Goal: Navigation & Orientation: Find specific page/section

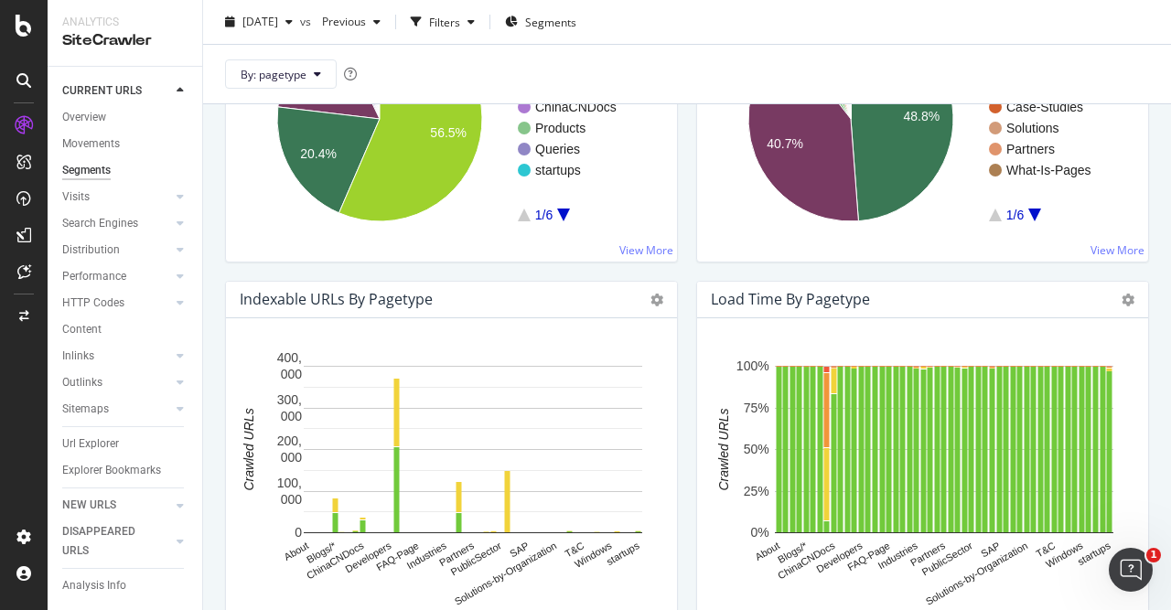
scroll to position [967, 0]
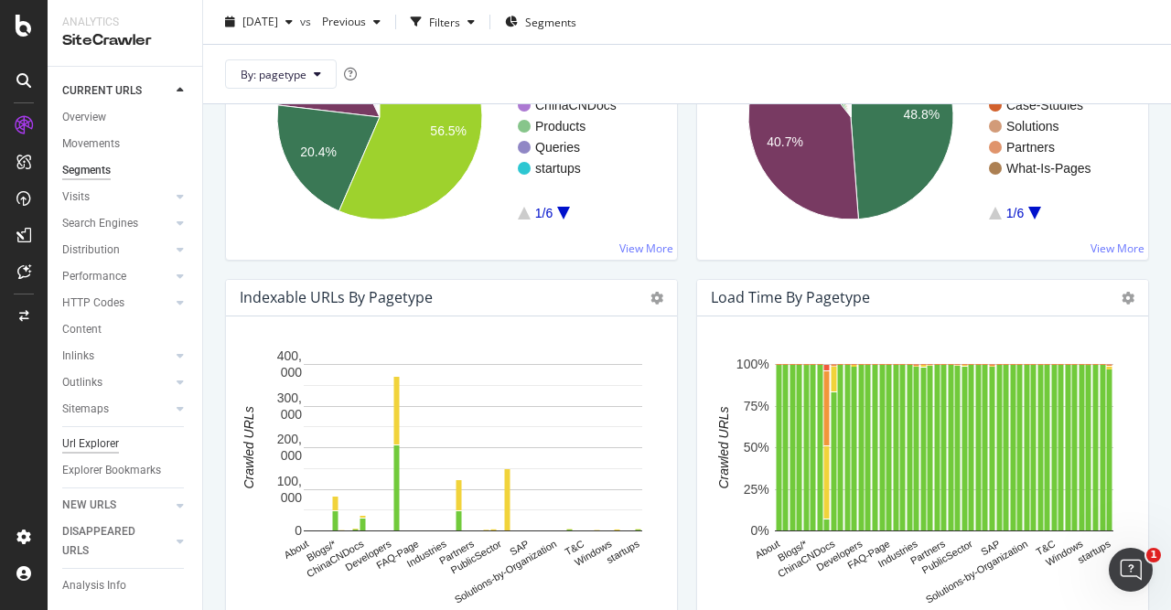
click at [98, 439] on div "Url Explorer" at bounding box center [90, 443] width 57 height 19
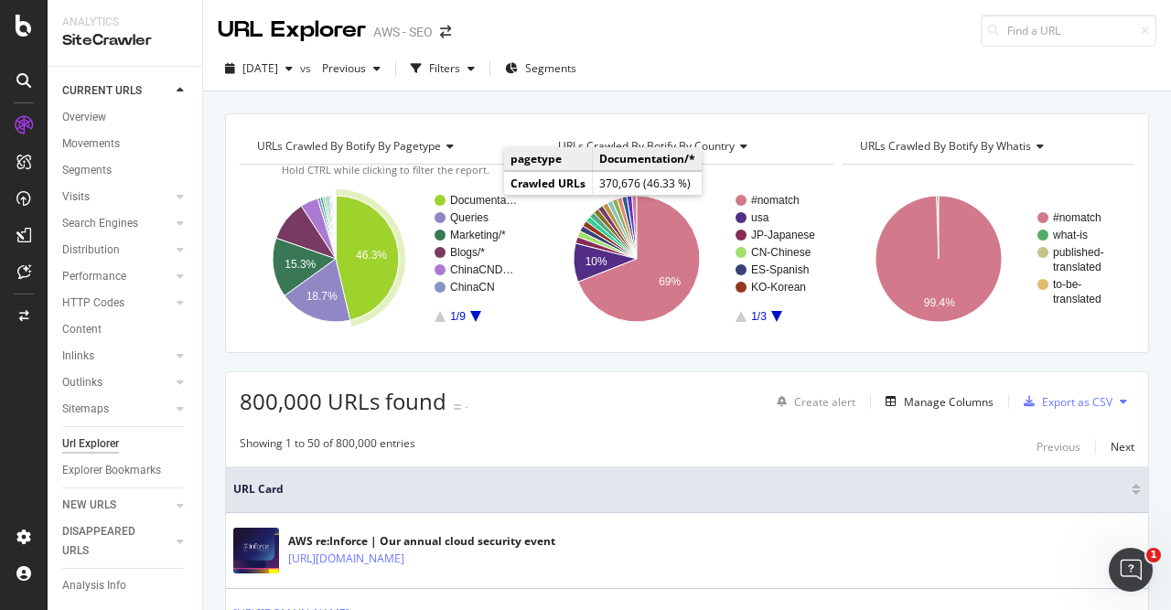
click at [484, 195] on rect "A chart." at bounding box center [484, 200] width 68 height 11
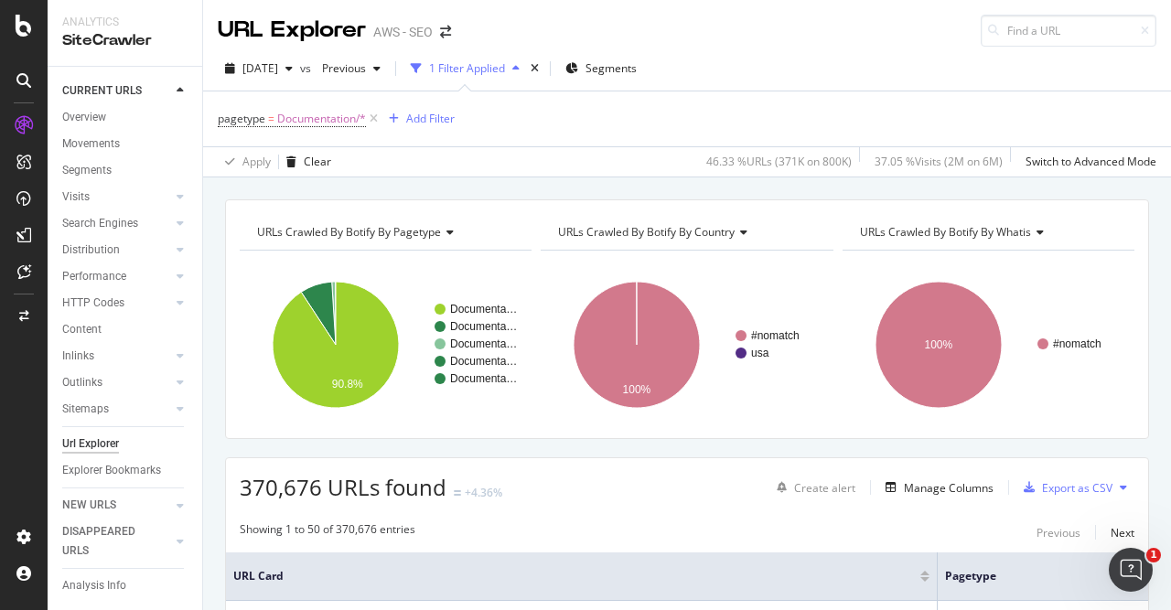
click at [24, 156] on icon at bounding box center [23, 162] width 15 height 15
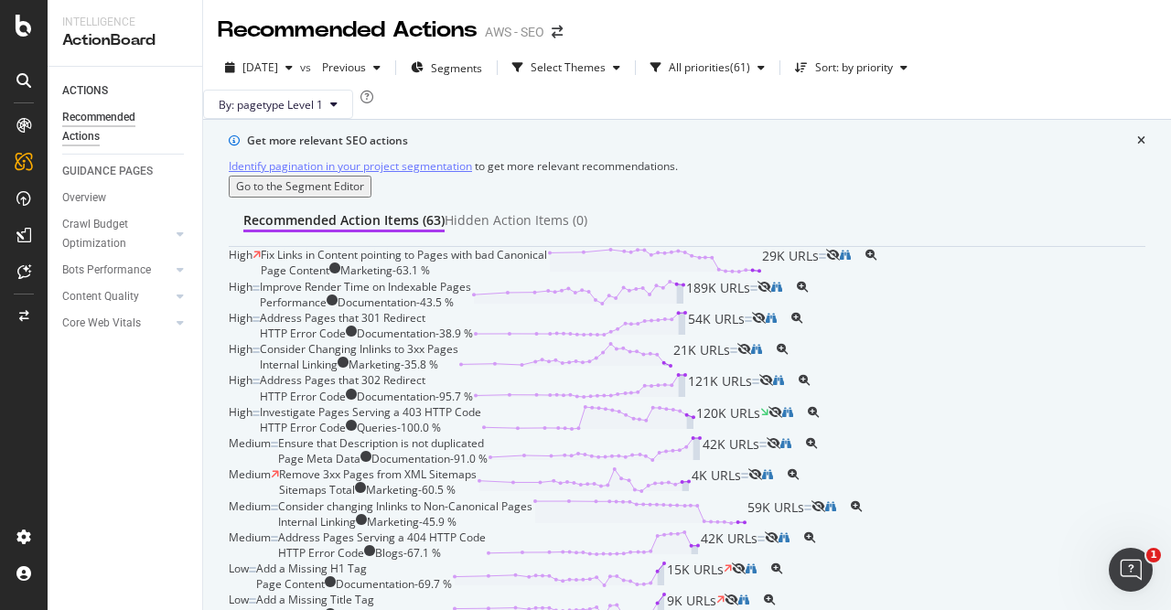
click at [28, 120] on icon at bounding box center [23, 125] width 15 height 15
